Goal: Transaction & Acquisition: Purchase product/service

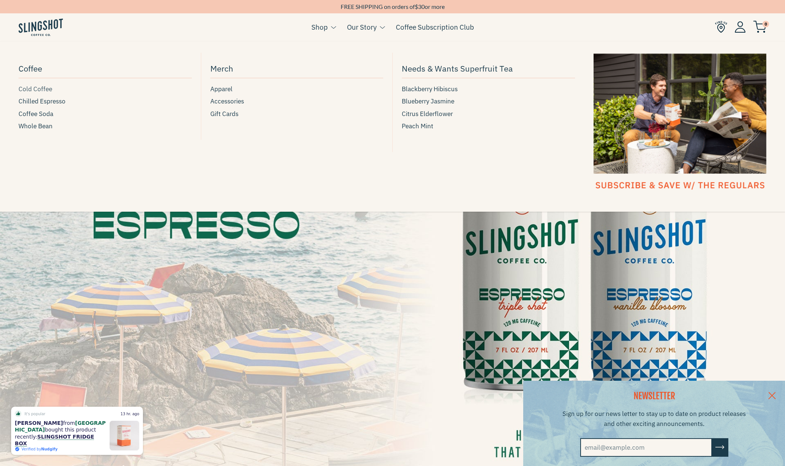
click at [39, 89] on span "Cold Coffee" at bounding box center [36, 89] width 34 height 10
click at [30, 101] on span "Chilled Espresso" at bounding box center [42, 101] width 47 height 10
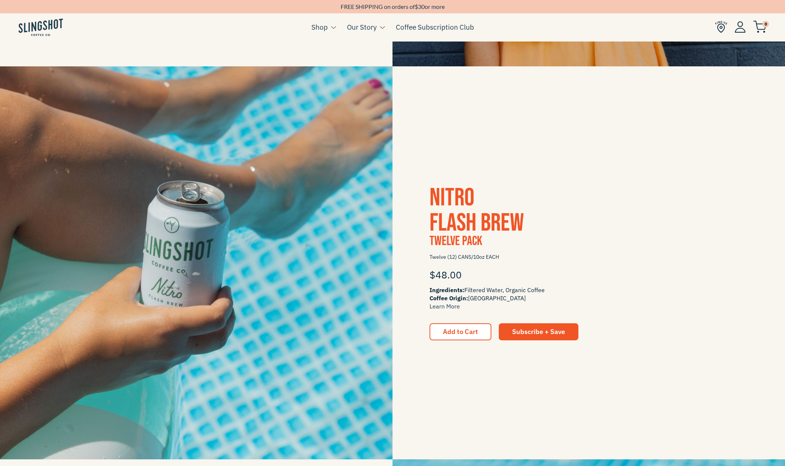
scroll to position [506, 0]
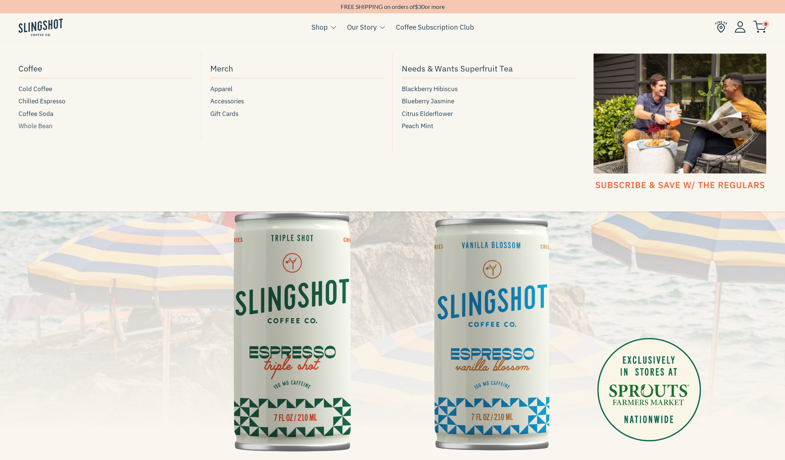
click at [42, 126] on span "Whole Bean" at bounding box center [36, 126] width 34 height 10
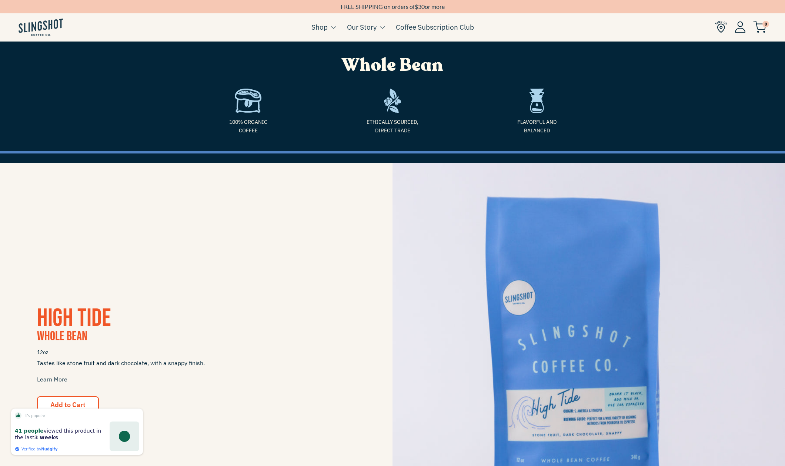
scroll to position [96, 0]
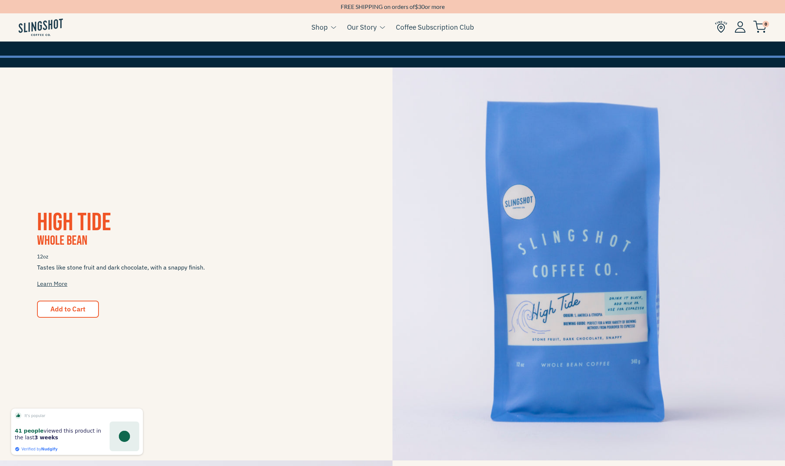
click at [577, 256] on img at bounding box center [589, 263] width 393 height 393
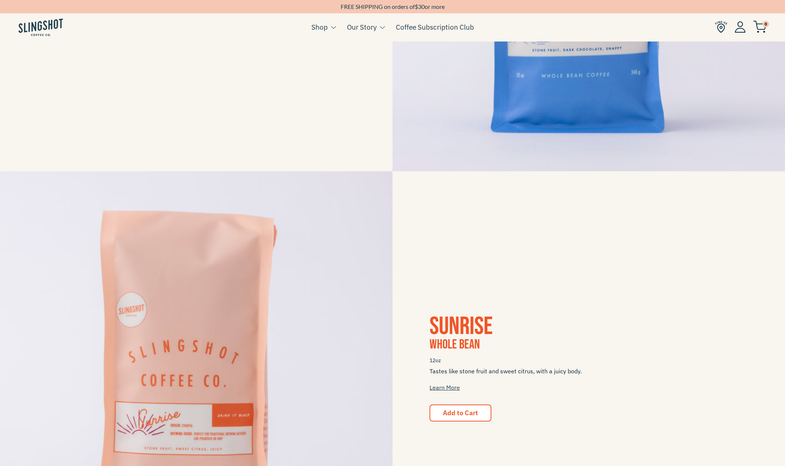
scroll to position [618, 0]
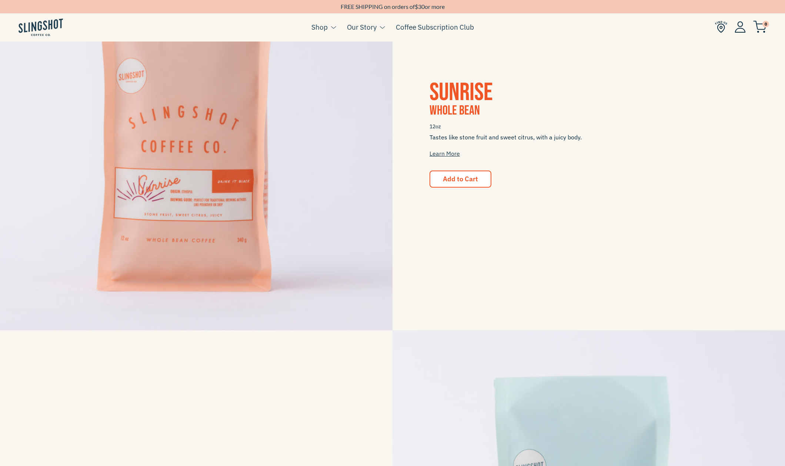
click at [190, 193] on img at bounding box center [196, 133] width 393 height 393
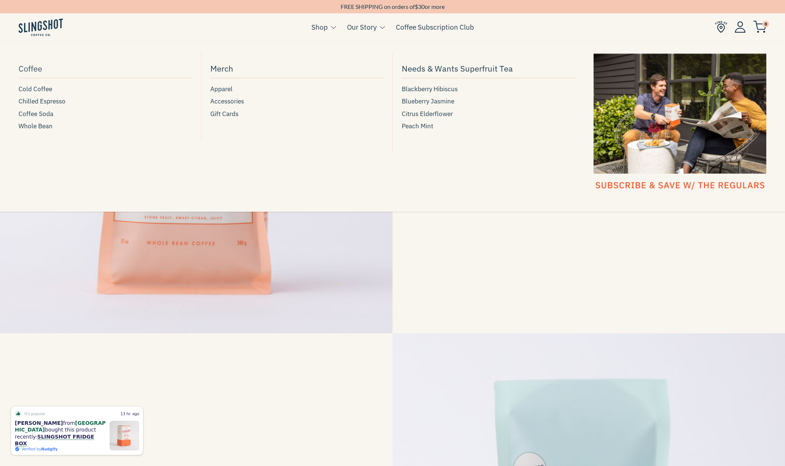
click at [27, 69] on span "Coffee" at bounding box center [31, 68] width 24 height 13
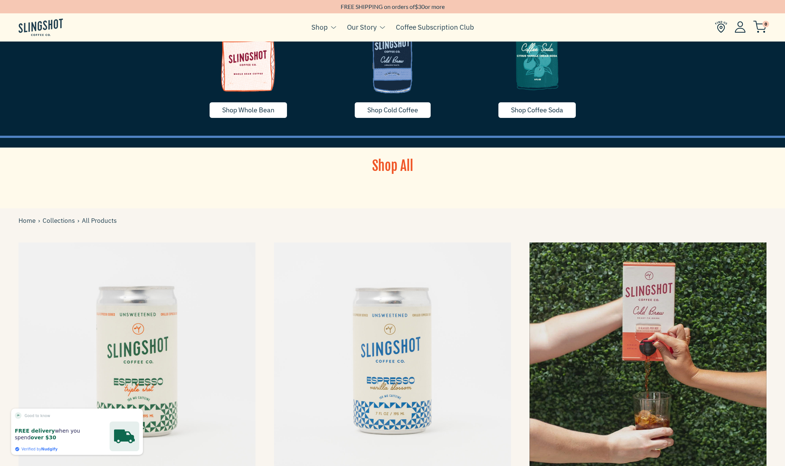
scroll to position [289, 0]
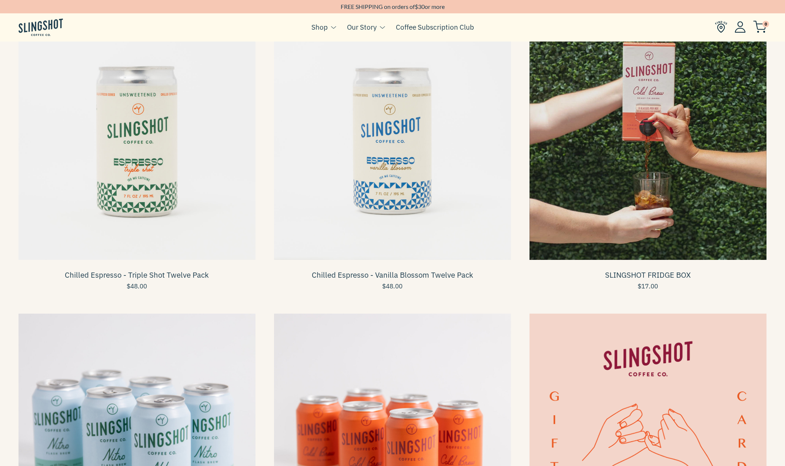
click at [663, 119] on span at bounding box center [648, 141] width 237 height 237
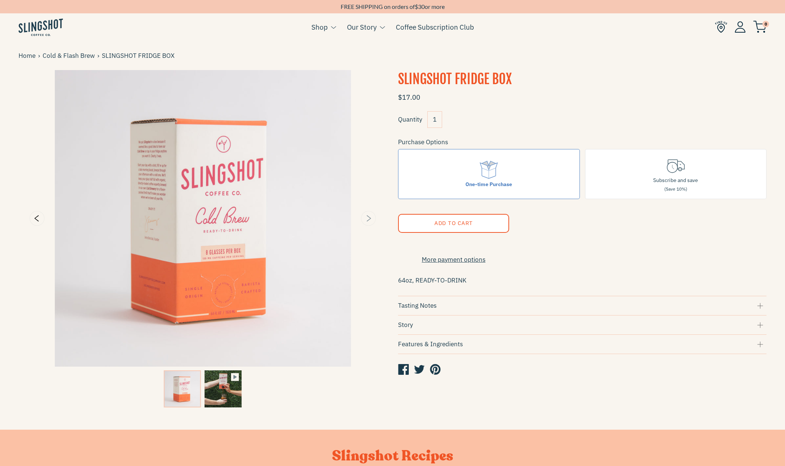
click at [368, 218] on icon "Next" at bounding box center [368, 218] width 9 height 9
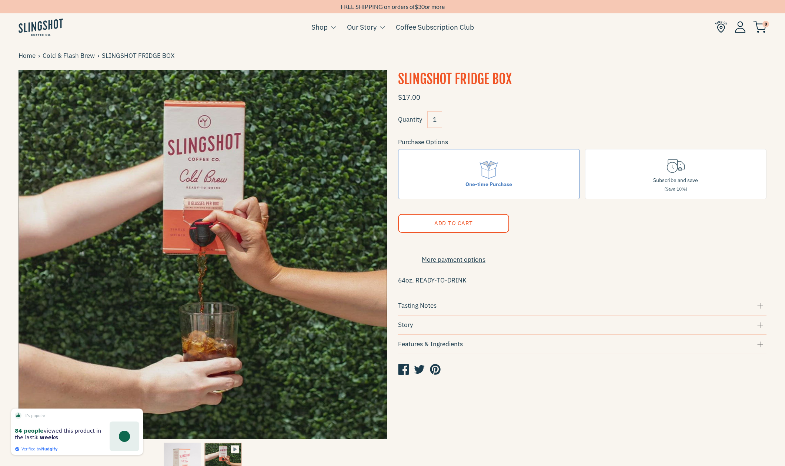
type input "4.55"
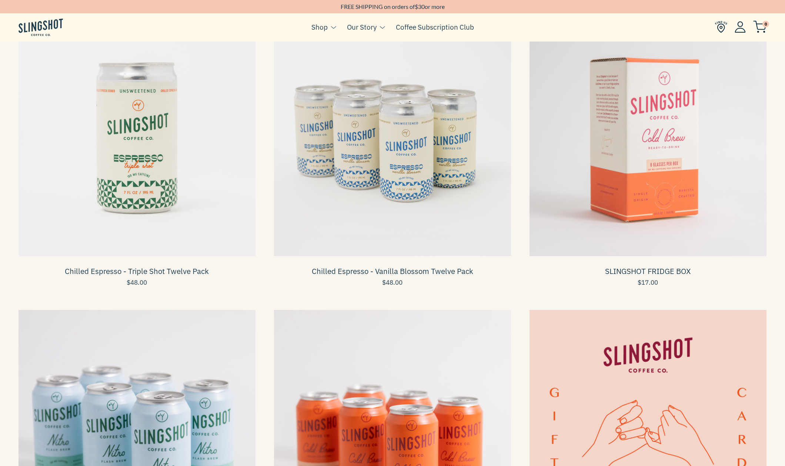
scroll to position [252, 0]
